Goal: Task Accomplishment & Management: Manage account settings

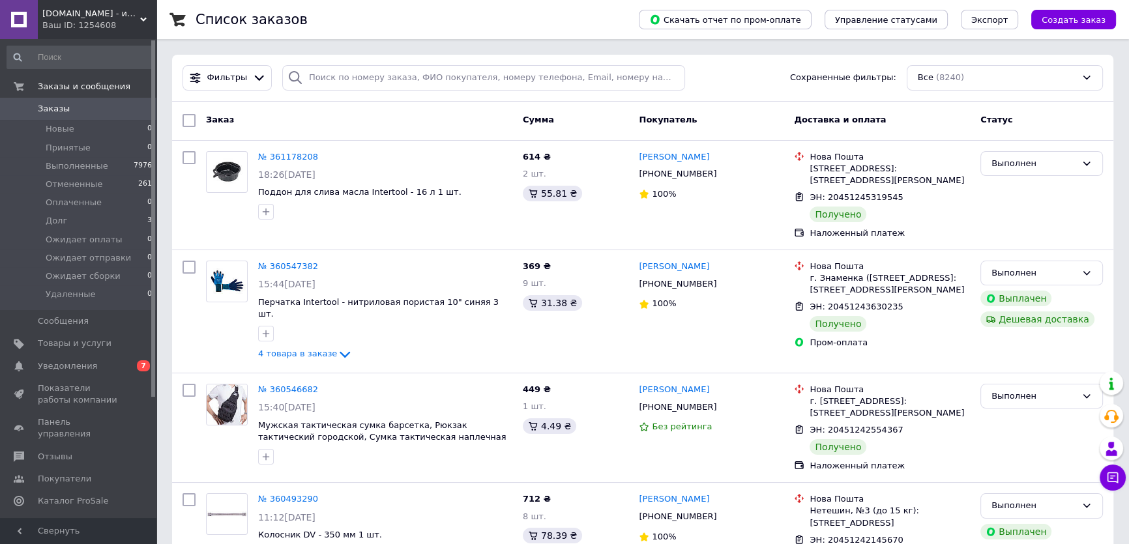
click at [66, 365] on span "Уведомления" at bounding box center [67, 367] width 59 height 12
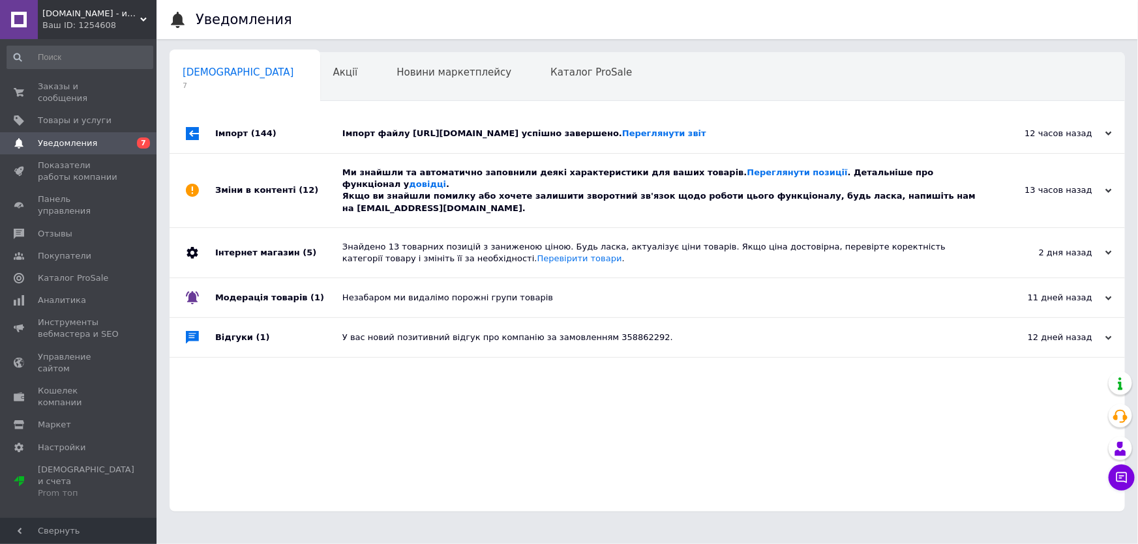
click at [389, 185] on div "Ми знайшли та автоматично заповнили деякі характеристики для ваших товарів. Пер…" at bounding box center [661, 191] width 639 height 48
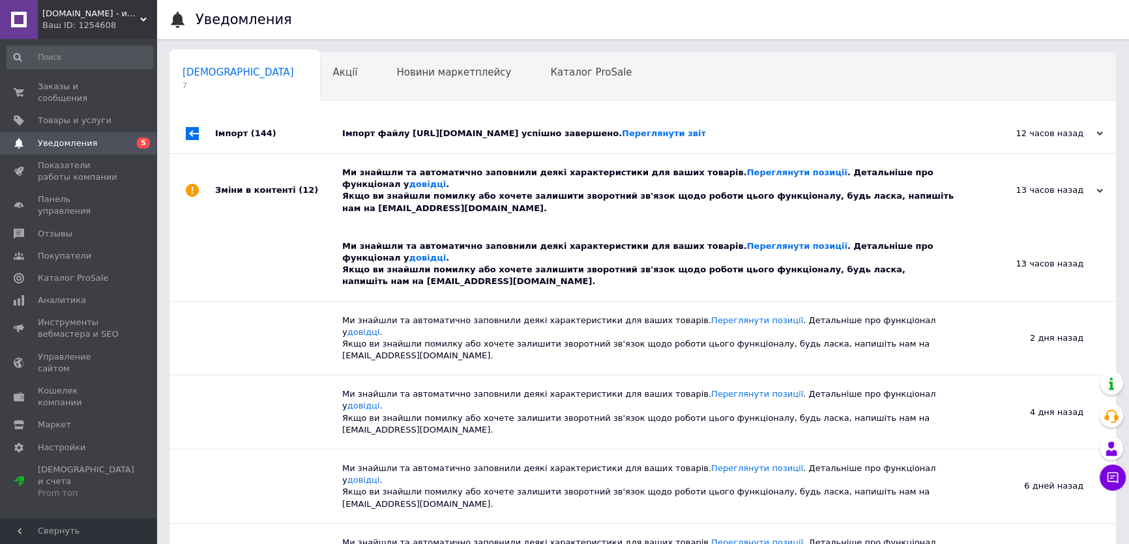
click at [370, 136] on div "Імпорт файлу [URL][DOMAIN_NAME] успішно завершено. Переглянути звіт" at bounding box center [657, 134] width 630 height 12
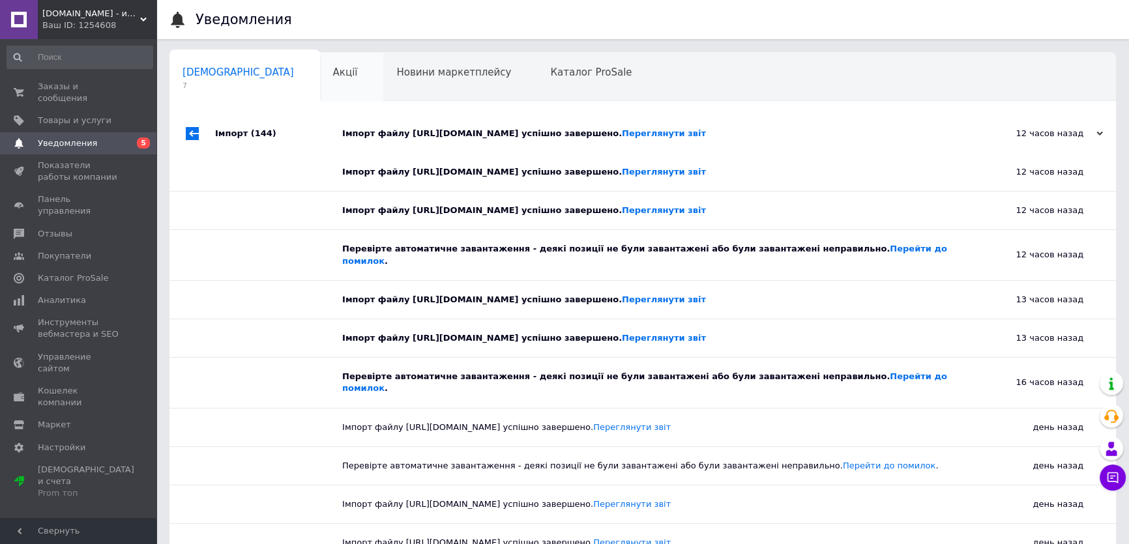
click at [320, 62] on div "Акції 0" at bounding box center [352, 78] width 64 height 50
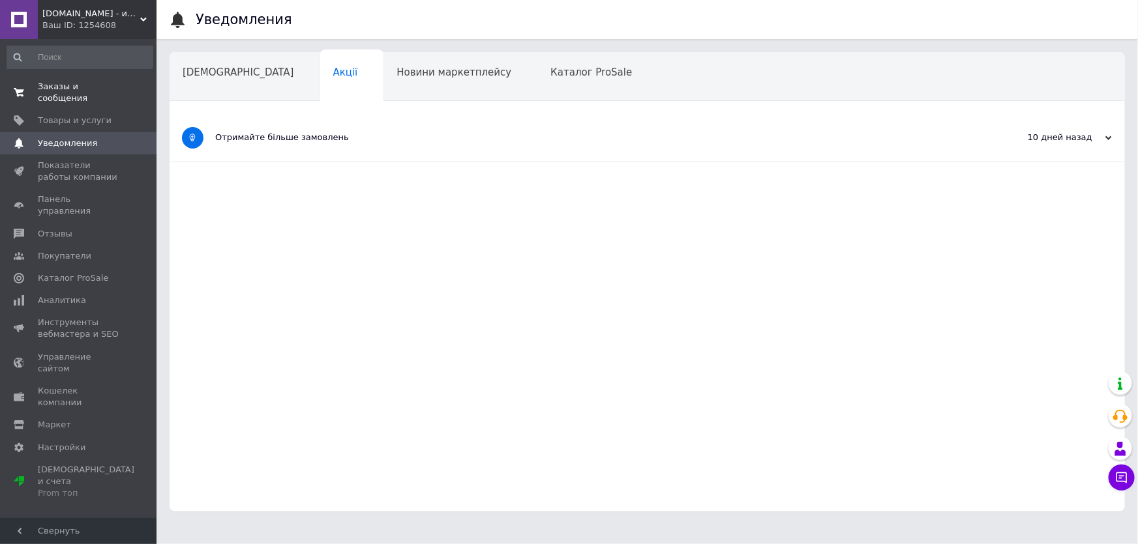
click at [86, 83] on span "Заказы и сообщения" at bounding box center [79, 92] width 83 height 23
